Goal: Task Accomplishment & Management: Manage account settings

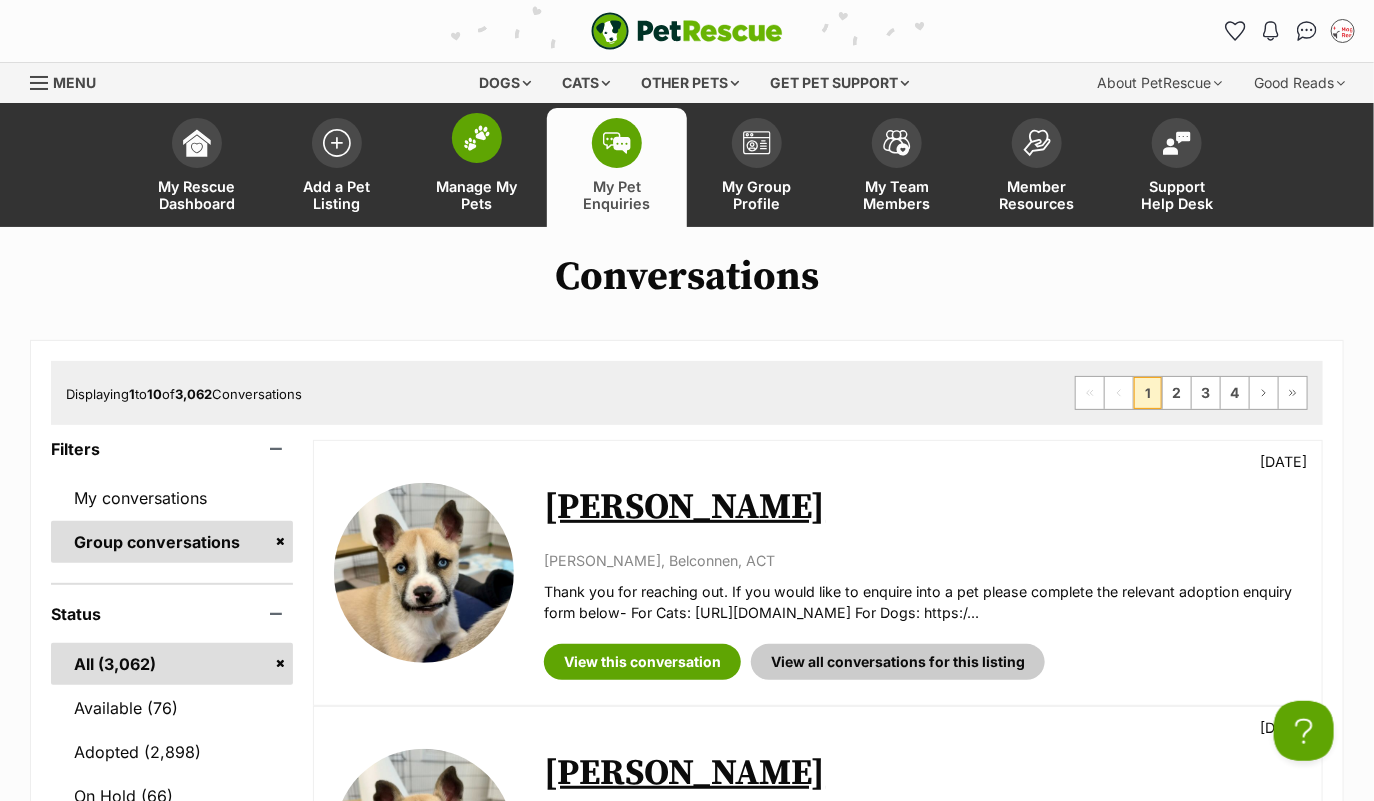
click at [473, 137] on img at bounding box center [477, 138] width 28 height 26
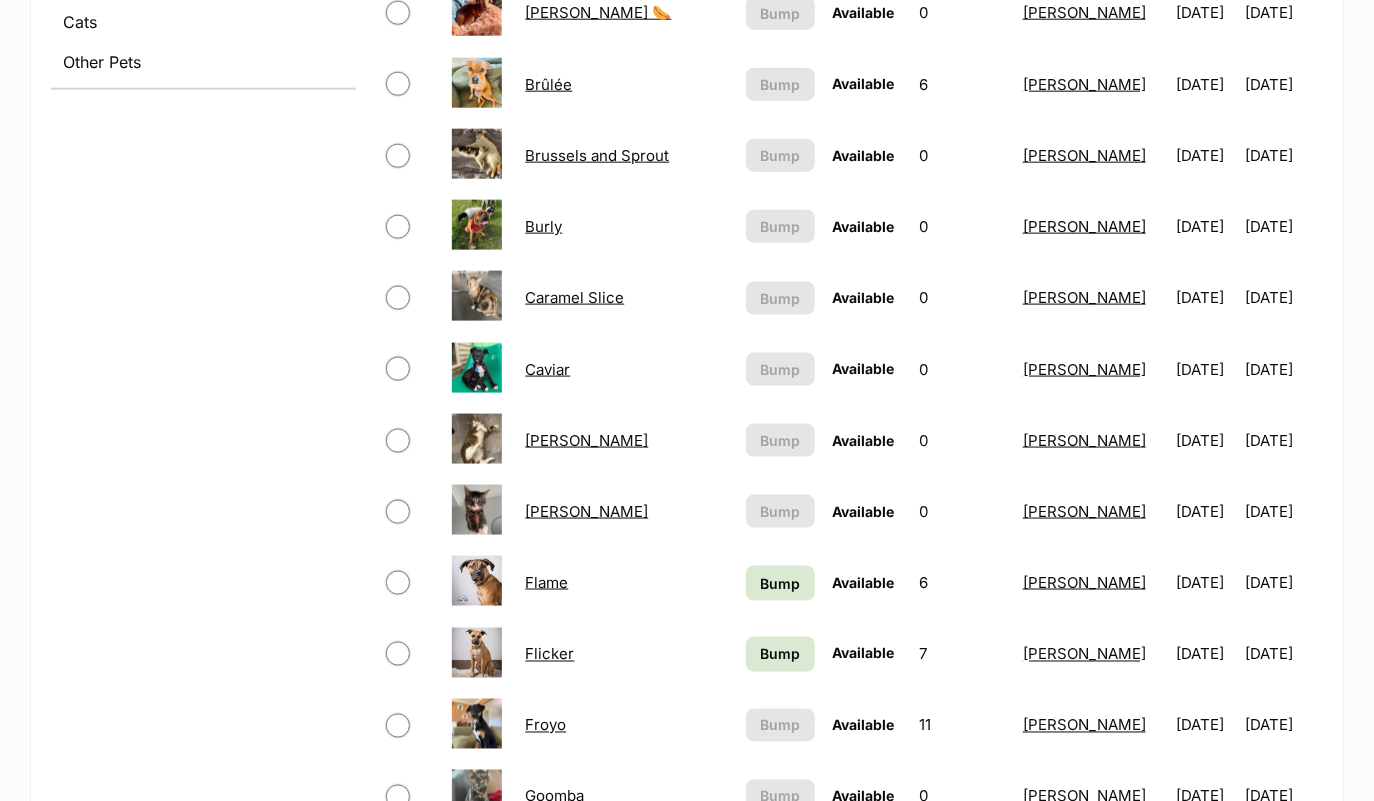
scroll to position [1076, 0]
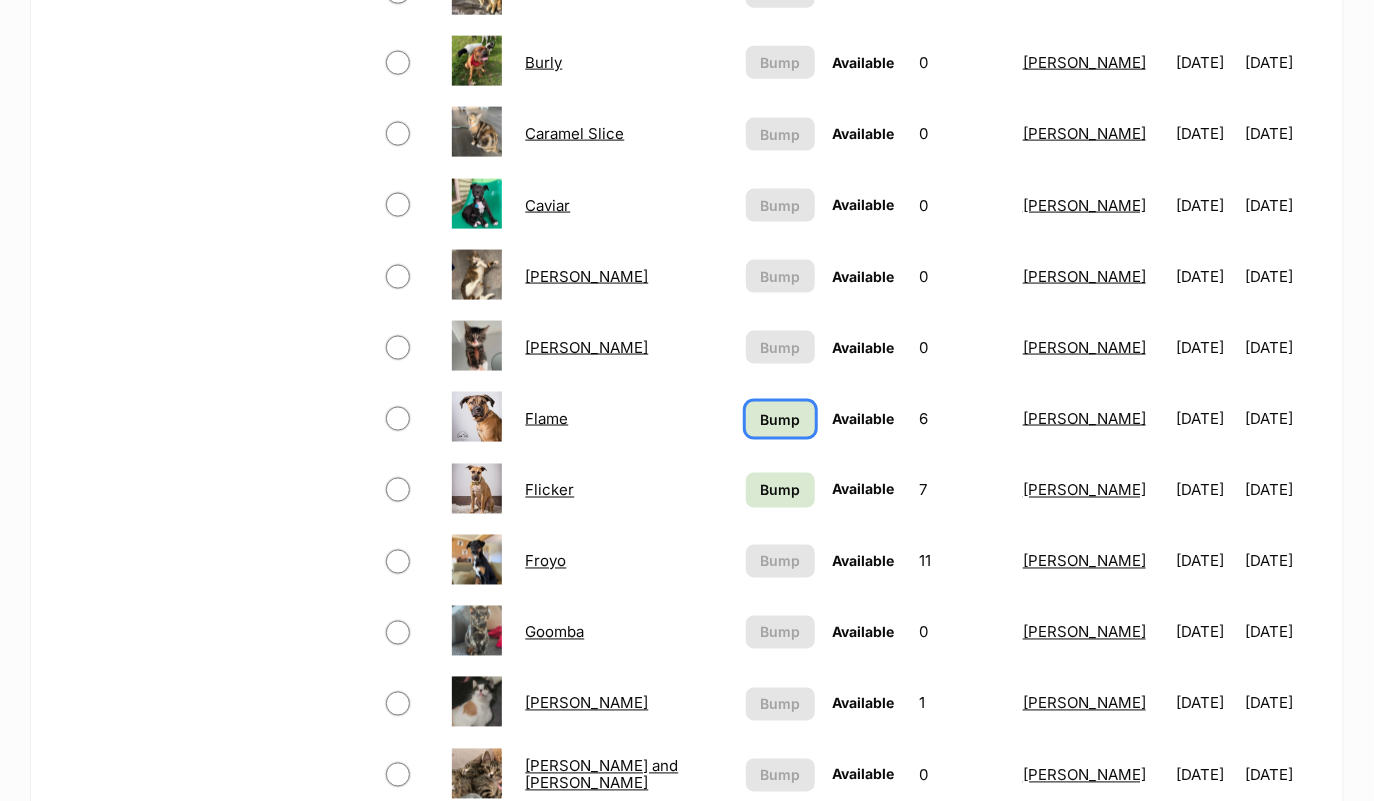
click at [769, 414] on link "Bump" at bounding box center [780, 419] width 69 height 35
click at [760, 481] on span "Bump" at bounding box center [780, 490] width 40 height 21
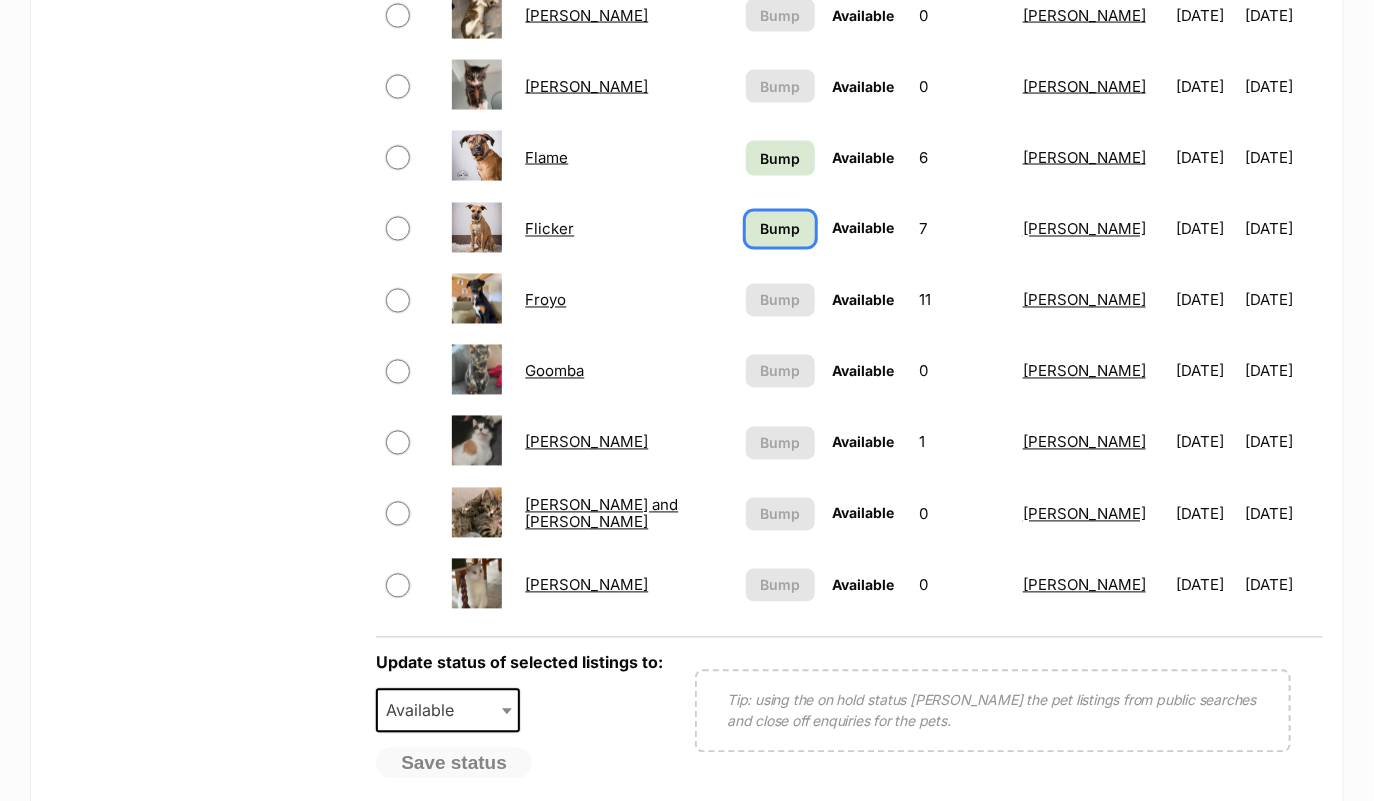
scroll to position [1406, 0]
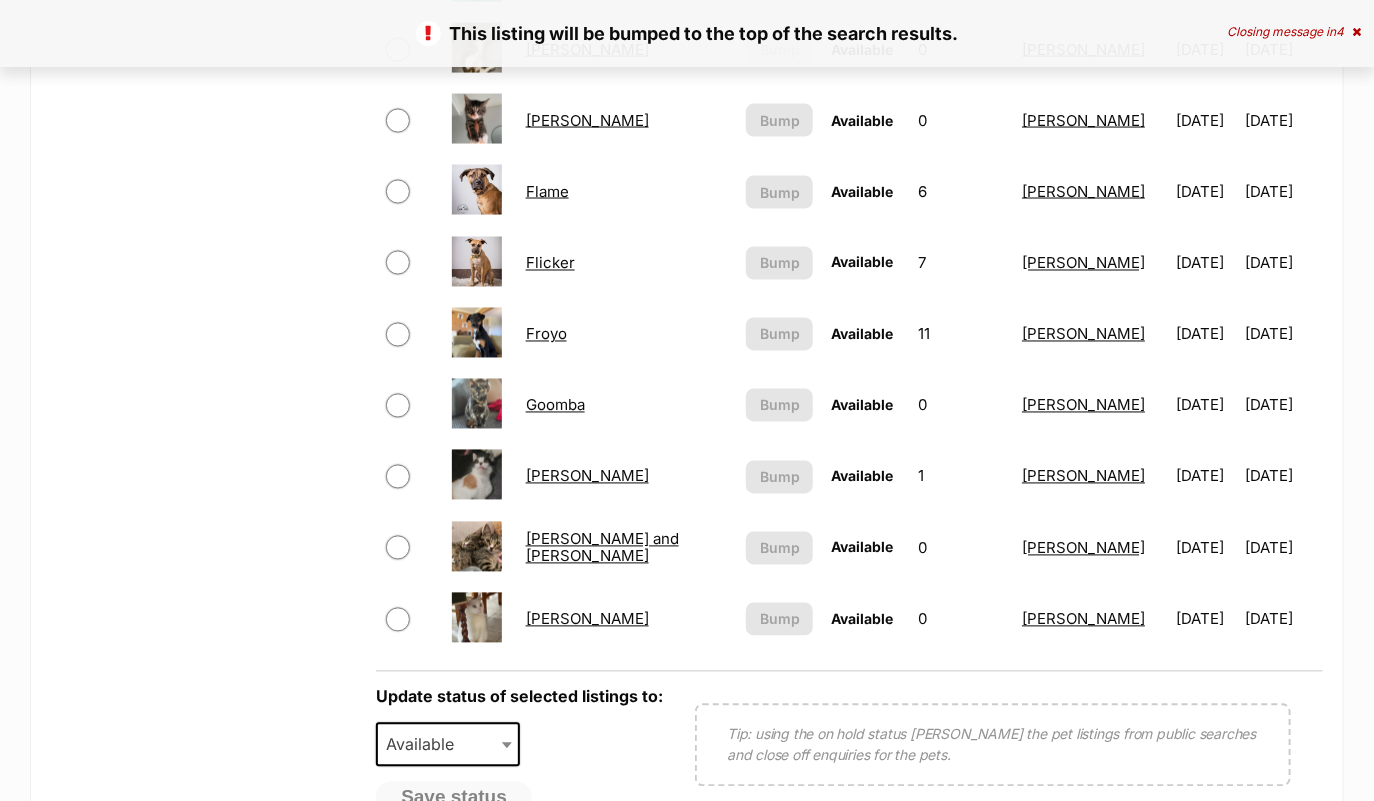
scroll to position [1304, 0]
click at [619, 549] on td "[PERSON_NAME] and [PERSON_NAME]" at bounding box center [627, 547] width 219 height 69
click at [636, 537] on link "[PERSON_NAME] and [PERSON_NAME]" at bounding box center [602, 547] width 153 height 36
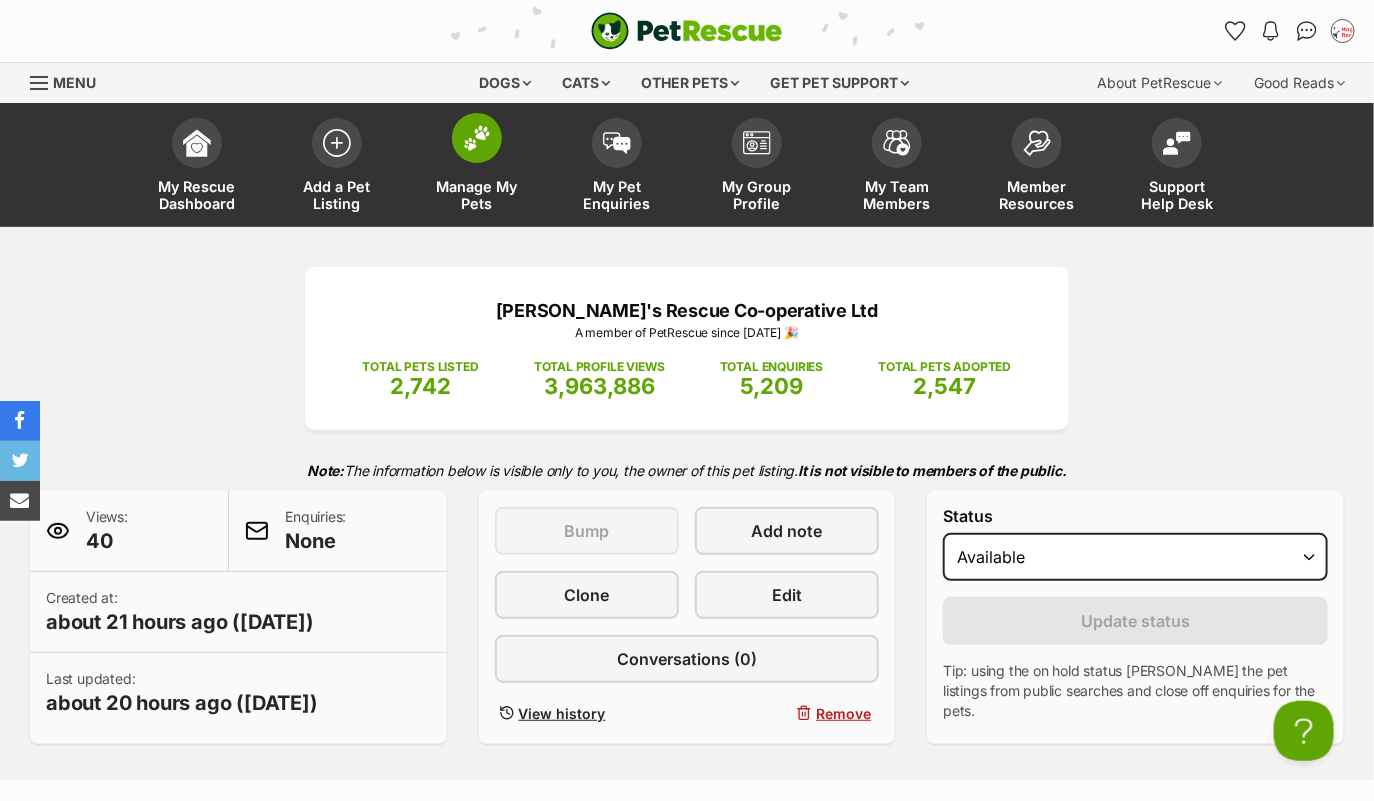
click at [487, 163] on link "Manage My Pets" at bounding box center [477, 167] width 140 height 119
